Goal: Information Seeking & Learning: Learn about a topic

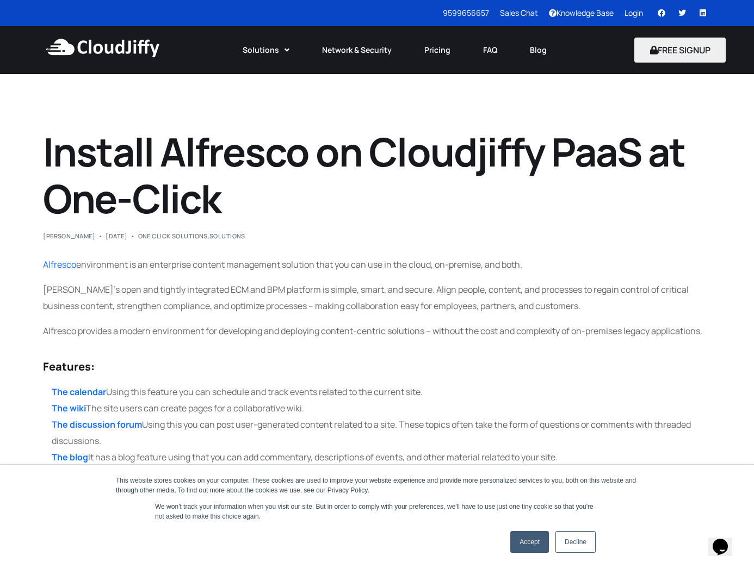
click at [125, 47] on img at bounding box center [103, 48] width 118 height 33
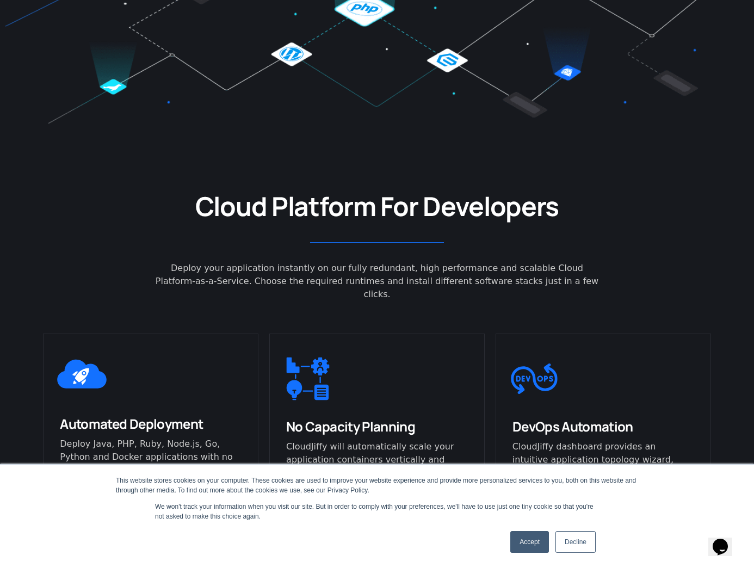
scroll to position [529, 0]
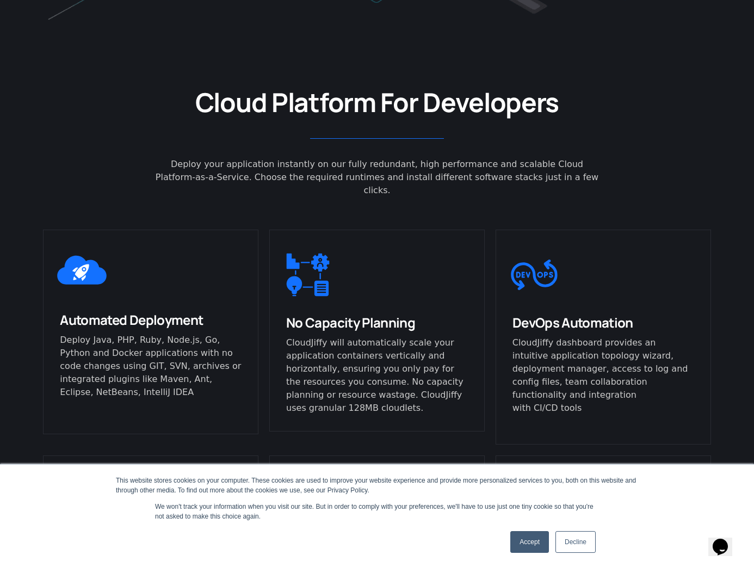
click at [530, 542] on link "Accept" at bounding box center [530, 542] width 39 height 22
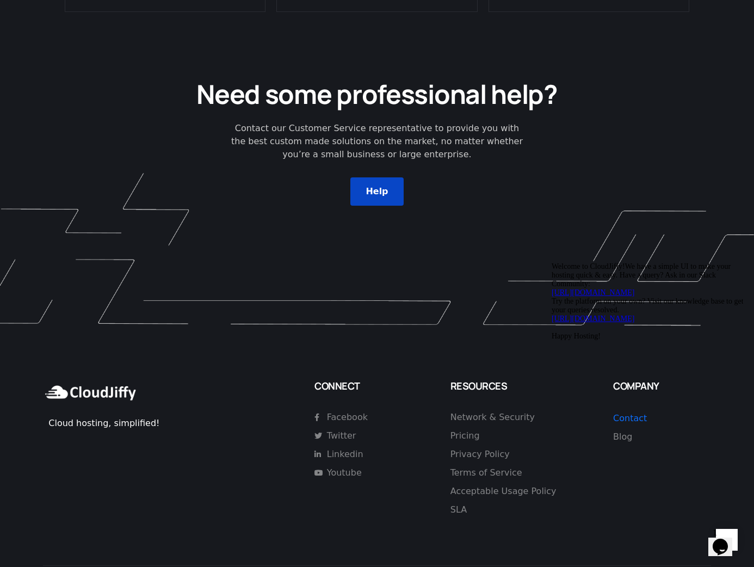
scroll to position [2960, 0]
click at [469, 430] on span "Pricing" at bounding box center [465, 436] width 29 height 13
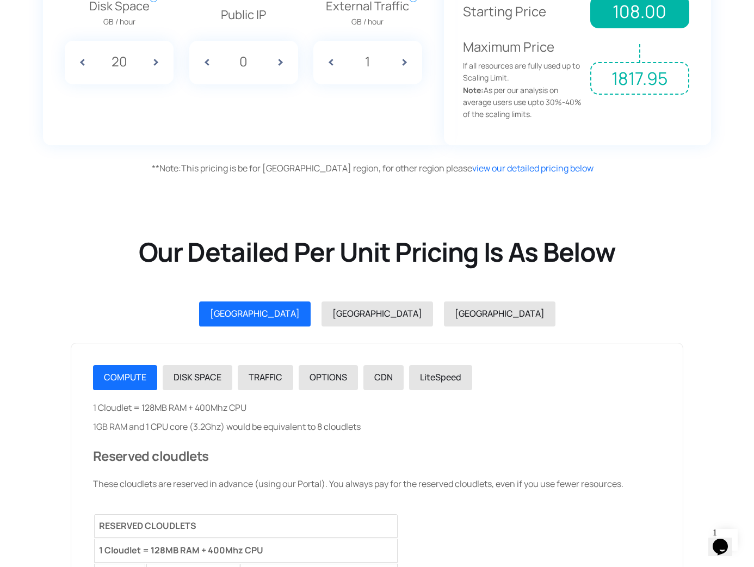
scroll to position [1017, 0]
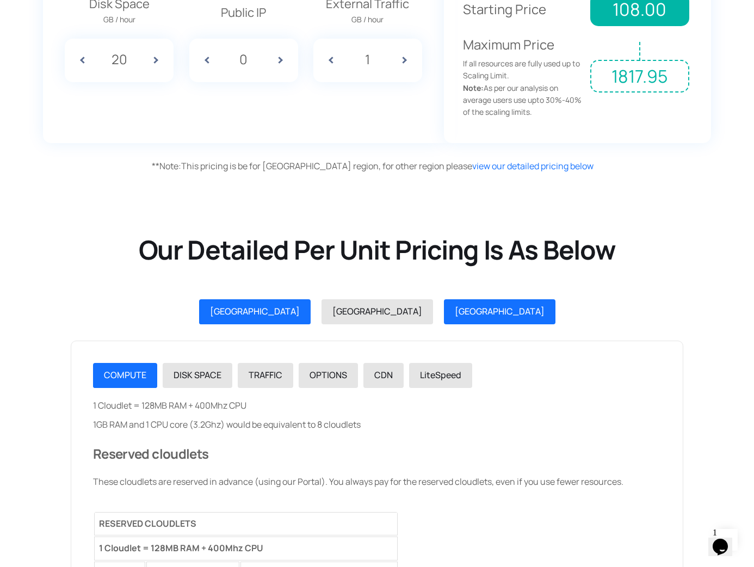
click at [455, 305] on span "GERMANY" at bounding box center [500, 311] width 90 height 12
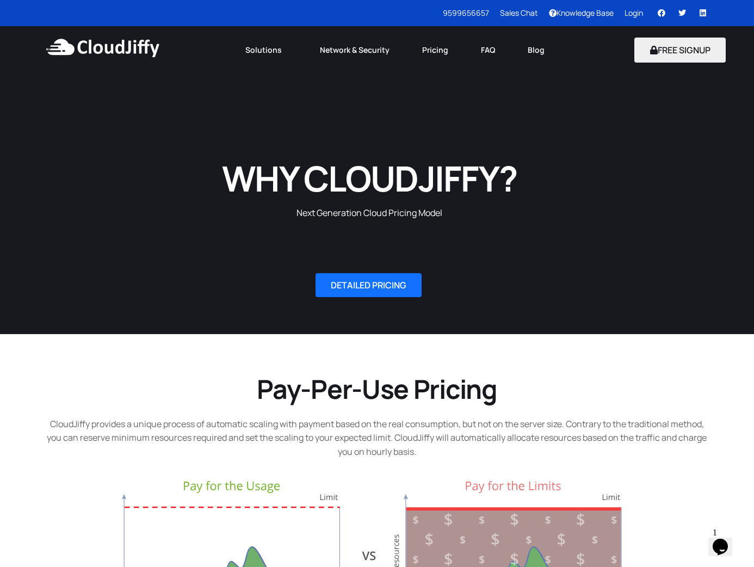
scroll to position [0, 0]
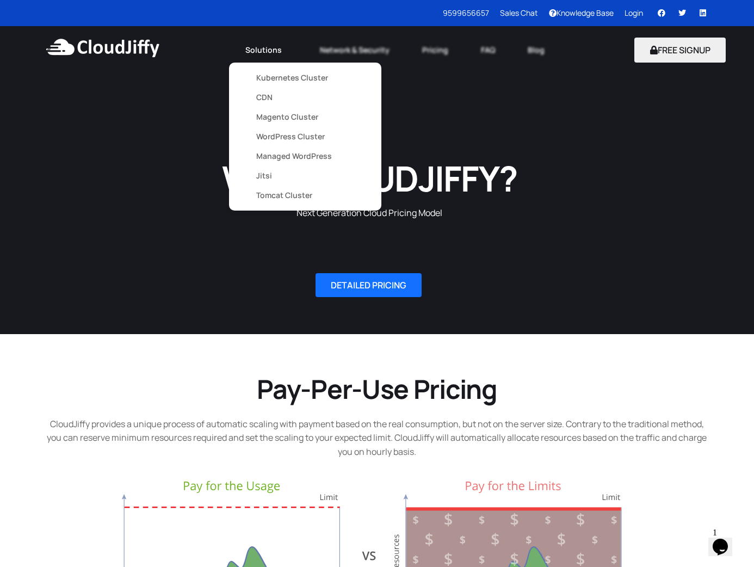
click at [260, 53] on link "Solutions" at bounding box center [266, 50] width 75 height 24
click at [264, 174] on link "Jitsi" at bounding box center [305, 176] width 98 height 20
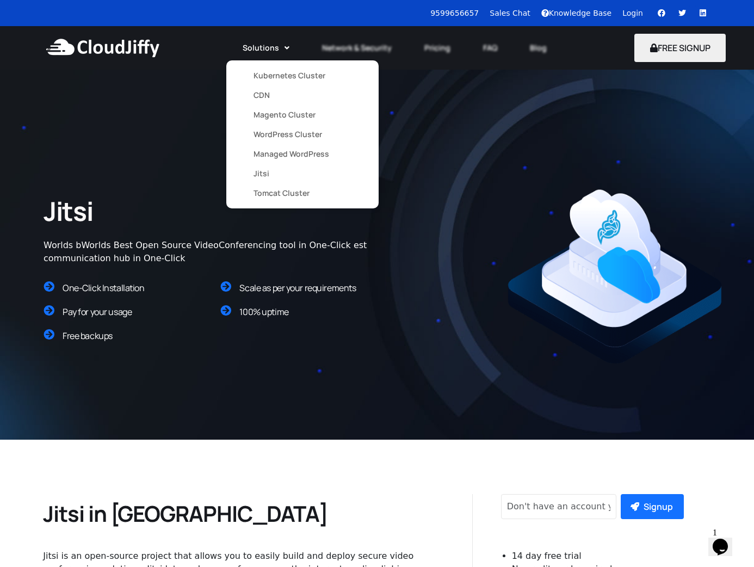
click at [287, 152] on link "Managed WordPress" at bounding box center [303, 154] width 98 height 20
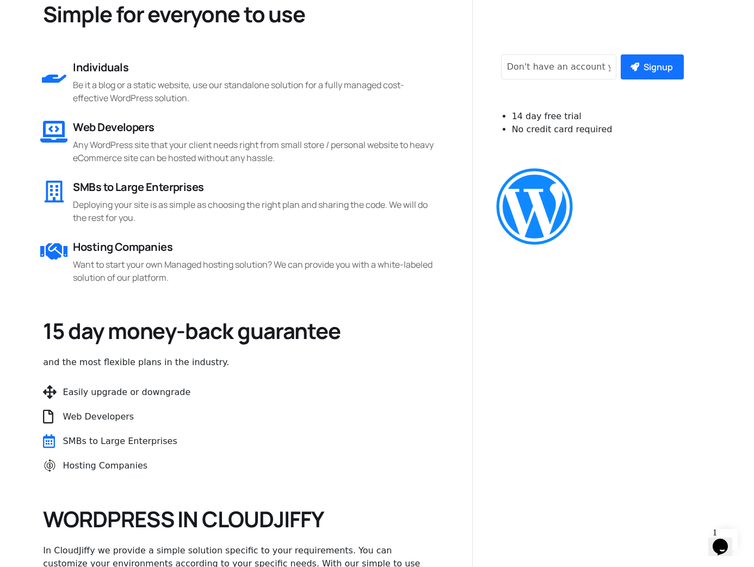
scroll to position [500, 0]
click at [285, 158] on p "Any WordPress site that your client needs right from small store / personal web…" at bounding box center [253, 151] width 361 height 26
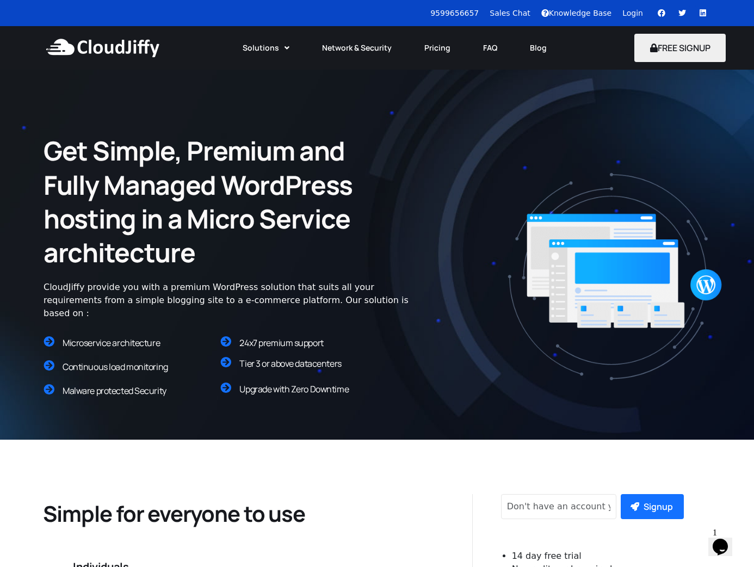
scroll to position [0, 0]
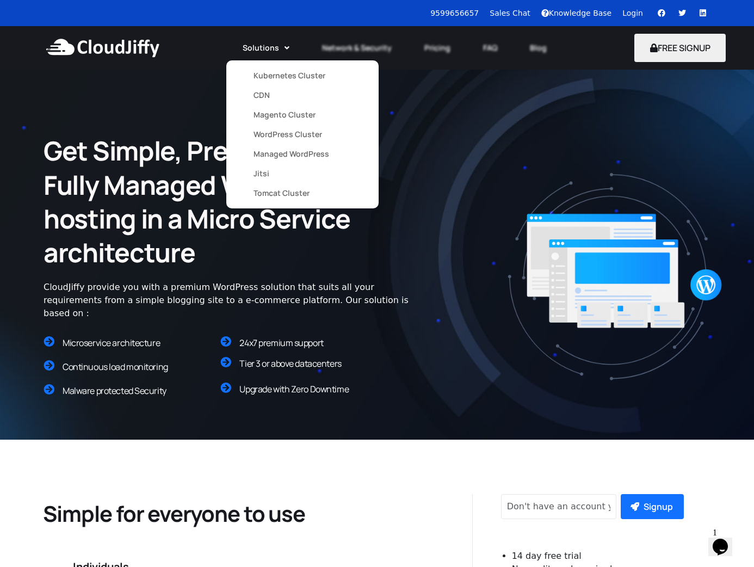
click at [282, 132] on link "WordPress Cluster" at bounding box center [303, 135] width 98 height 20
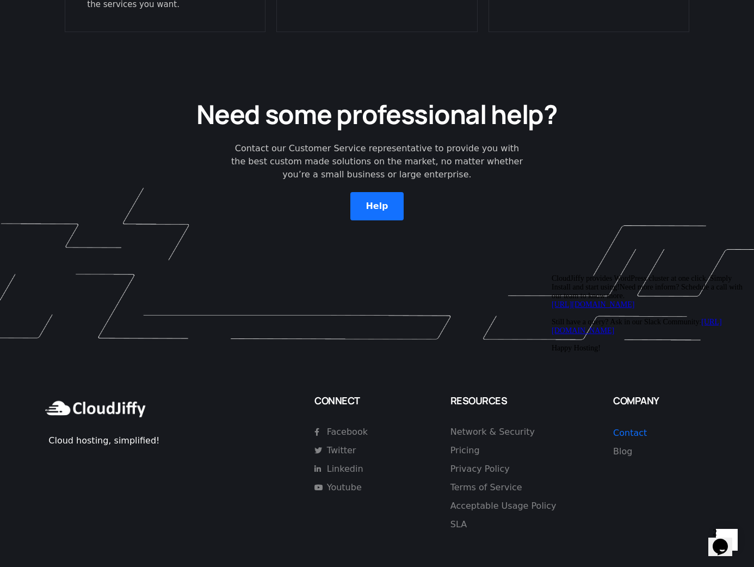
scroll to position [3889, 0]
click at [469, 445] on span "Pricing" at bounding box center [465, 451] width 29 height 13
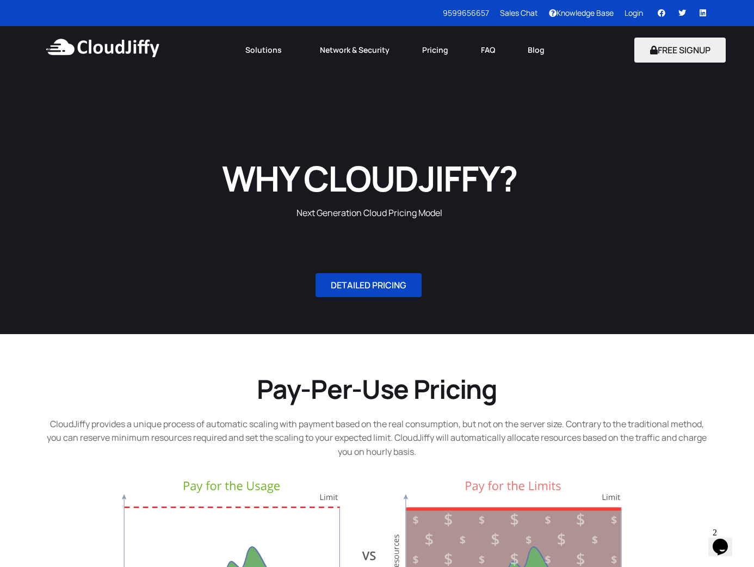
click at [386, 294] on link "DETAILED PRICING" at bounding box center [369, 285] width 106 height 24
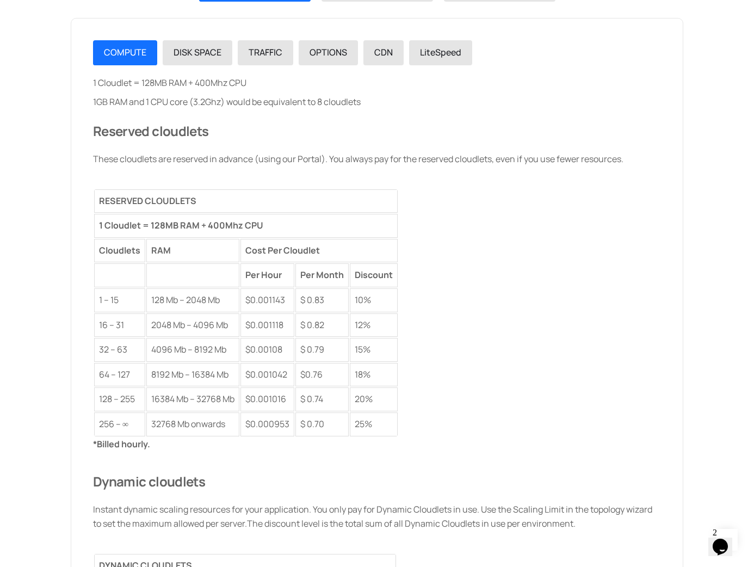
scroll to position [1342, 0]
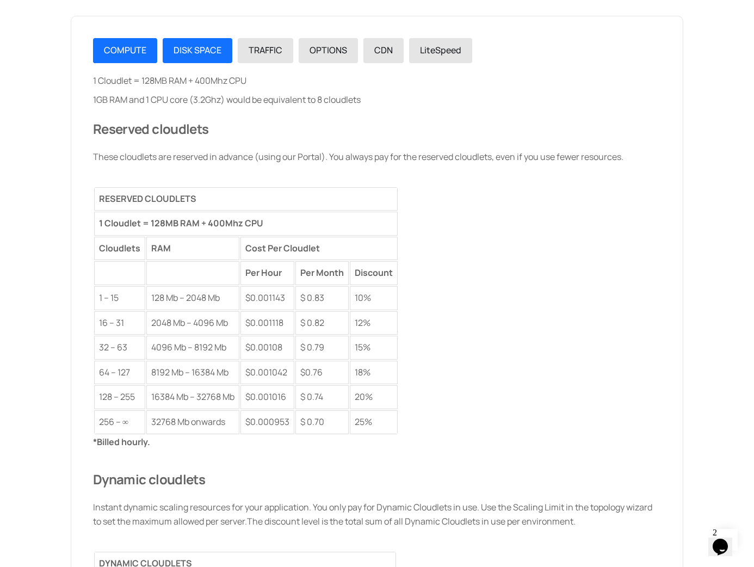
click at [177, 53] on link "DISK SPACE" at bounding box center [198, 50] width 70 height 25
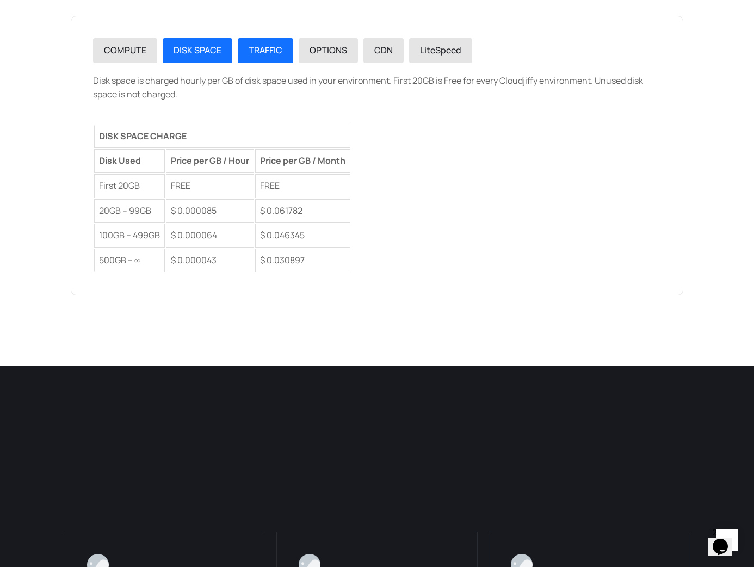
click at [277, 38] on link "TRAFFIC" at bounding box center [266, 50] width 56 height 25
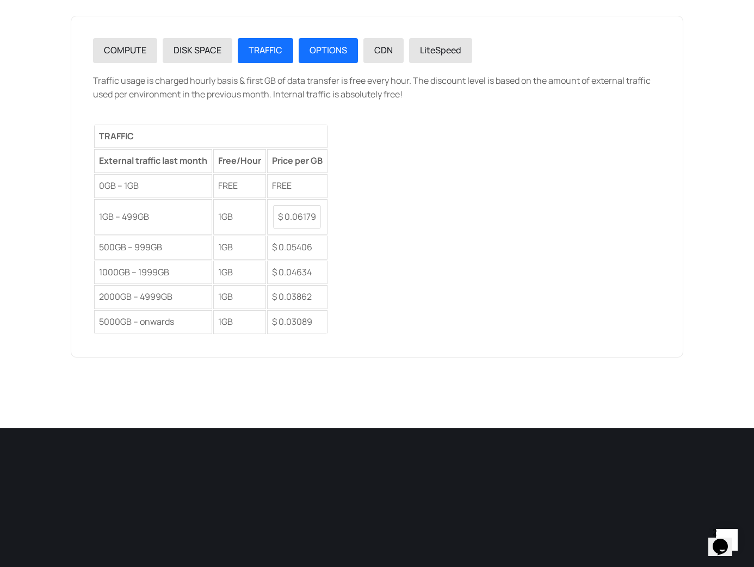
click at [325, 44] on span "OPTIONS" at bounding box center [329, 50] width 38 height 12
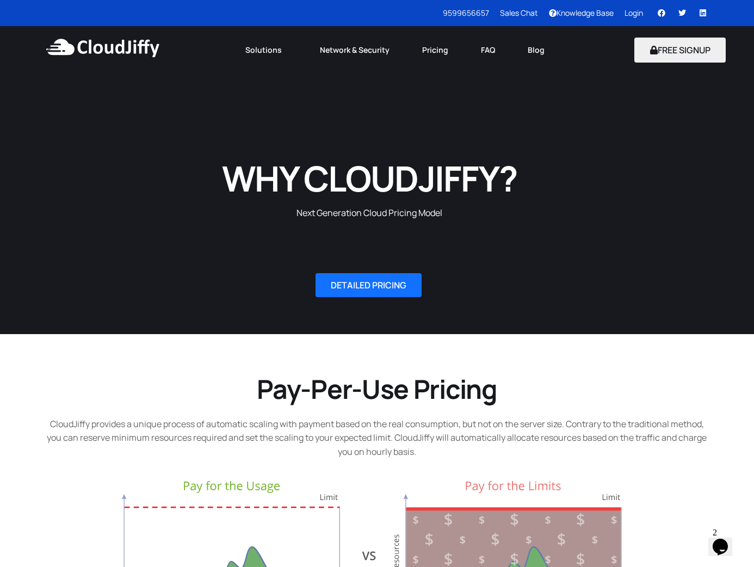
scroll to position [0, 0]
click at [334, 48] on link "Network & Security" at bounding box center [355, 50] width 102 height 24
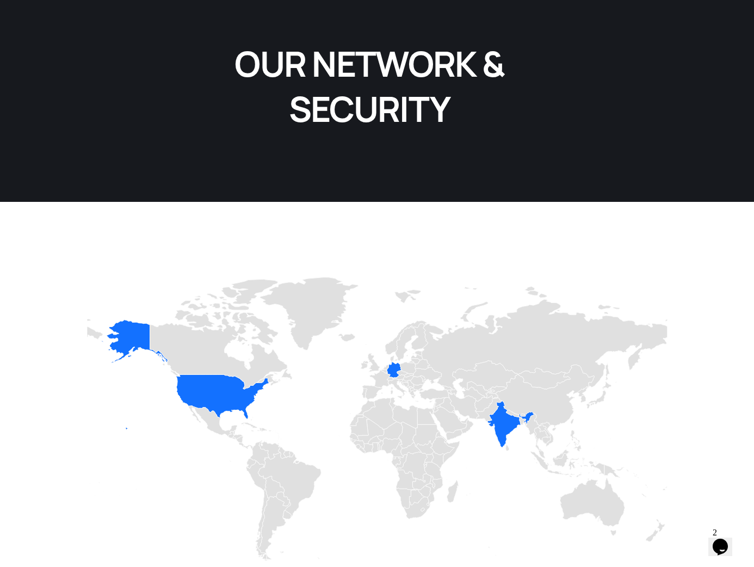
scroll to position [142, 0]
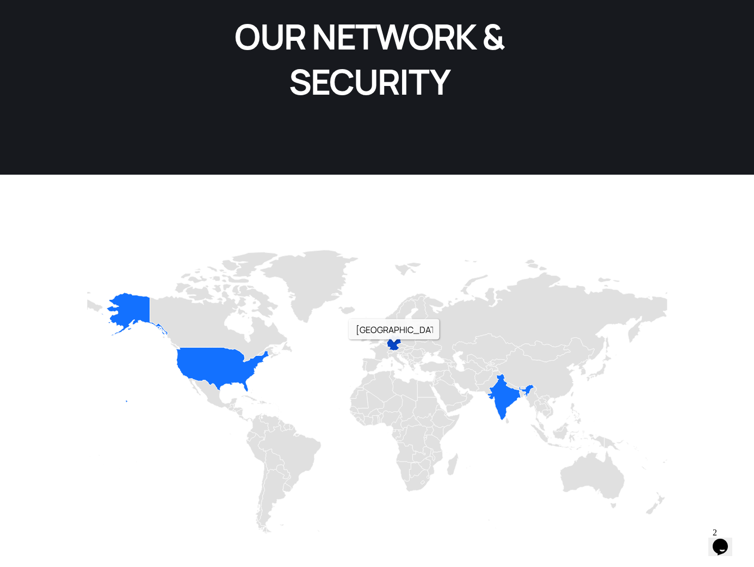
click at [394, 342] on icon "Network" at bounding box center [394, 343] width 15 height 16
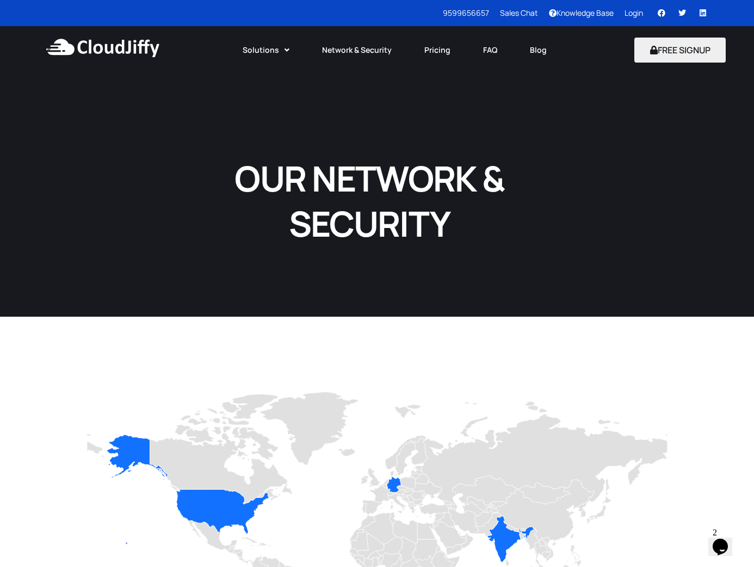
scroll to position [0, 0]
click at [432, 8] on div "9599656657 Sales Chat Knowledge Base Login Facebook Twitter Linkedin" at bounding box center [358, 13] width 716 height 26
click at [453, 10] on link "9599656657" at bounding box center [466, 13] width 46 height 10
